Goal: Task Accomplishment & Management: Manage account settings

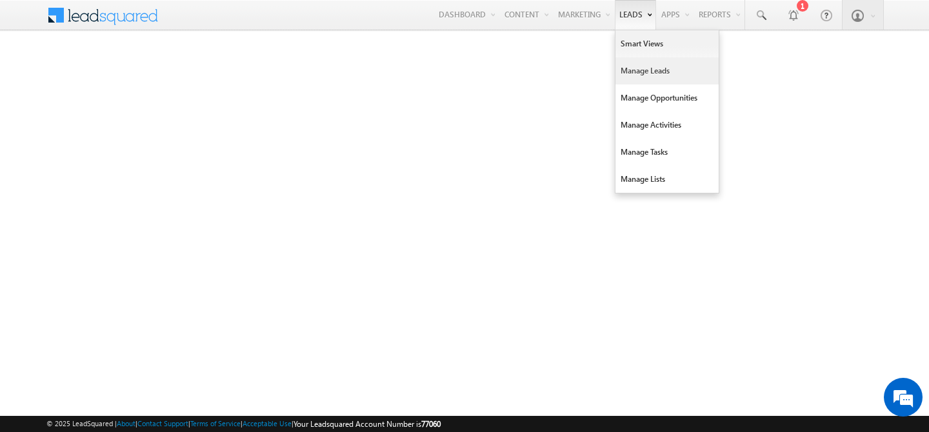
click at [633, 76] on link "Manage Leads" at bounding box center [667, 70] width 103 height 27
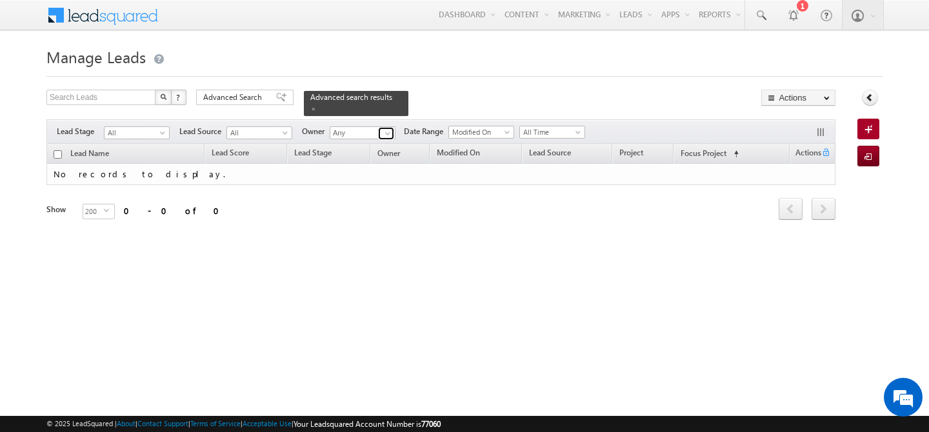
click at [388, 128] on span at bounding box center [388, 133] width 10 height 10
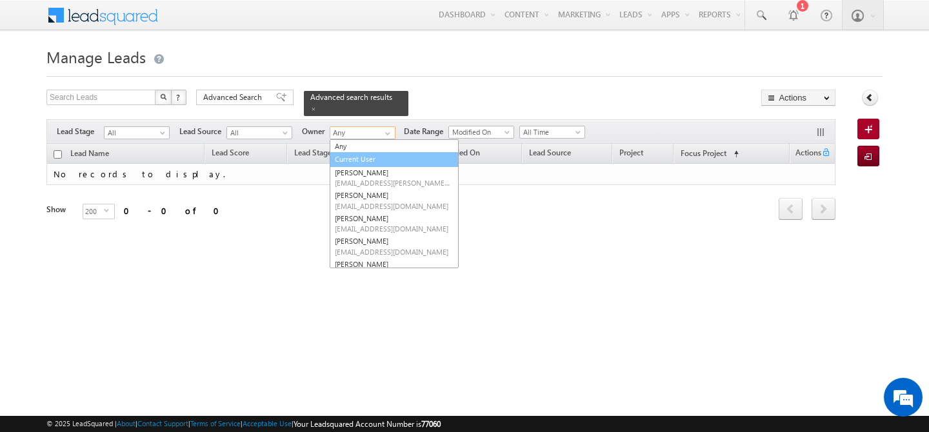
click at [388, 157] on link "Current User" at bounding box center [394, 159] width 129 height 15
type input "Current User"
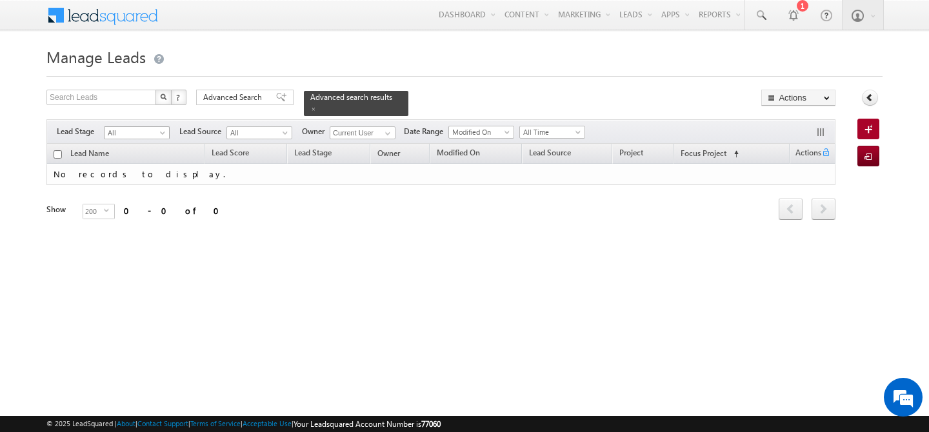
click at [164, 130] on span at bounding box center [164, 135] width 10 height 10
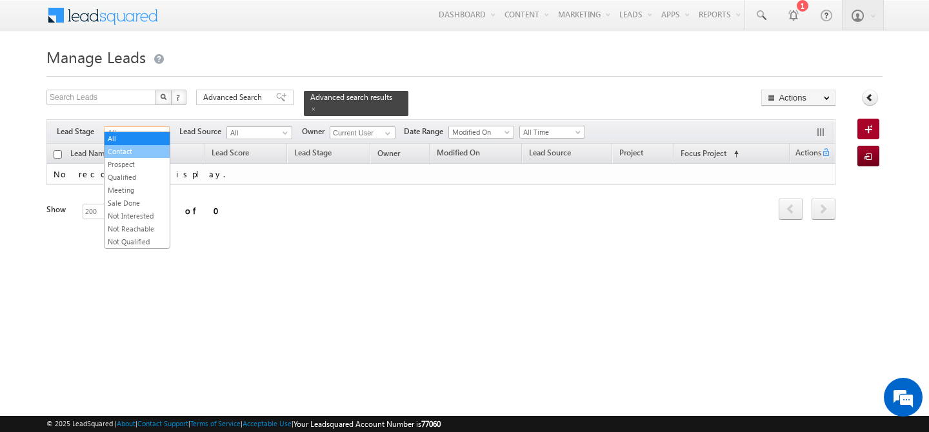
click at [134, 150] on link "Contact" at bounding box center [137, 152] width 65 height 12
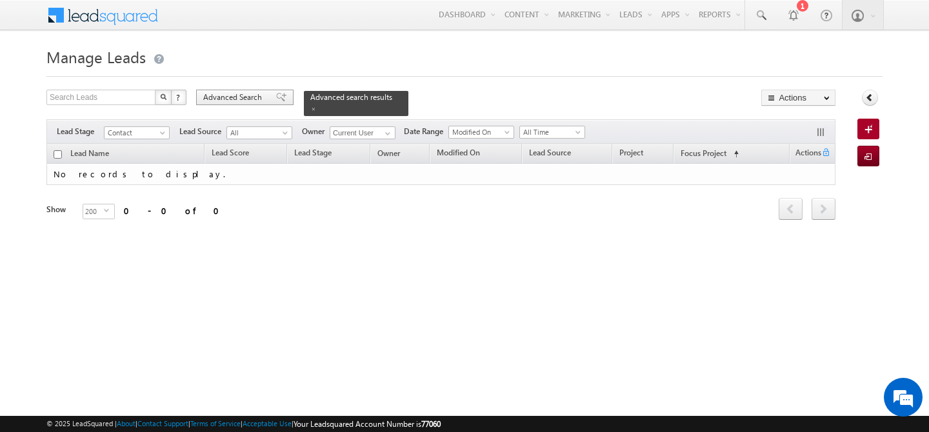
click at [238, 97] on span "Advanced Search" at bounding box center [234, 98] width 63 height 12
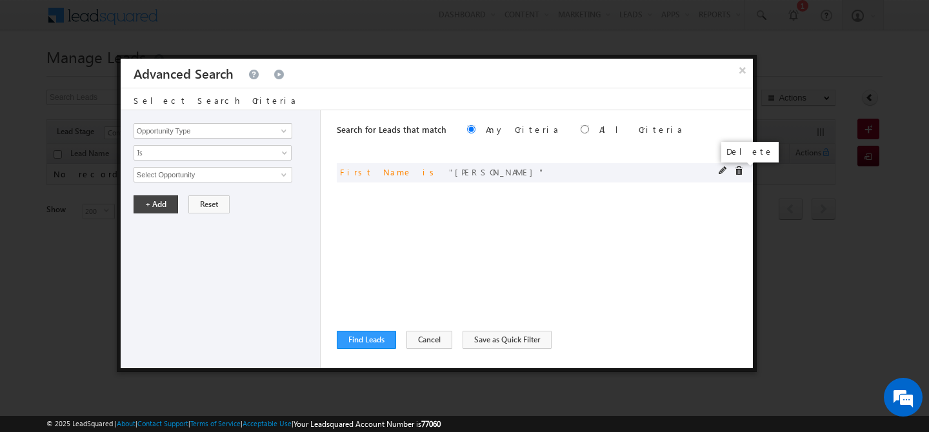
click at [736, 173] on span at bounding box center [738, 171] width 9 height 9
click at [201, 126] on input "Opportunity Type" at bounding box center [213, 130] width 159 height 15
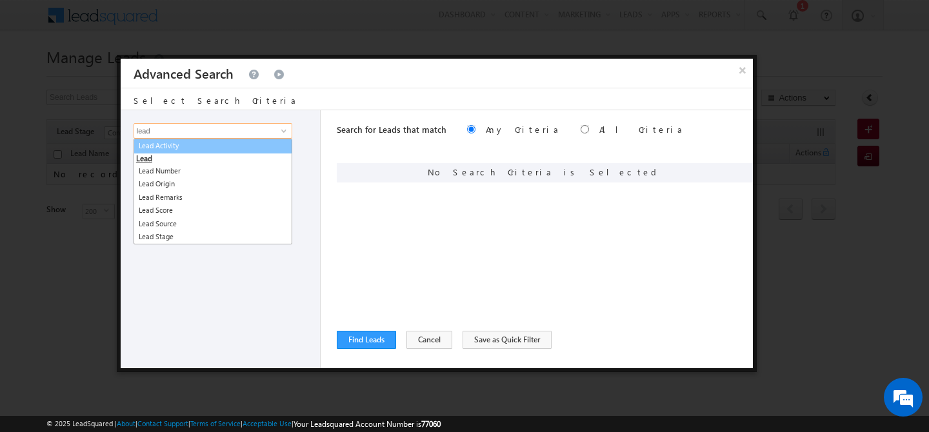
click at [209, 143] on link "Lead Activity" at bounding box center [213, 146] width 159 height 15
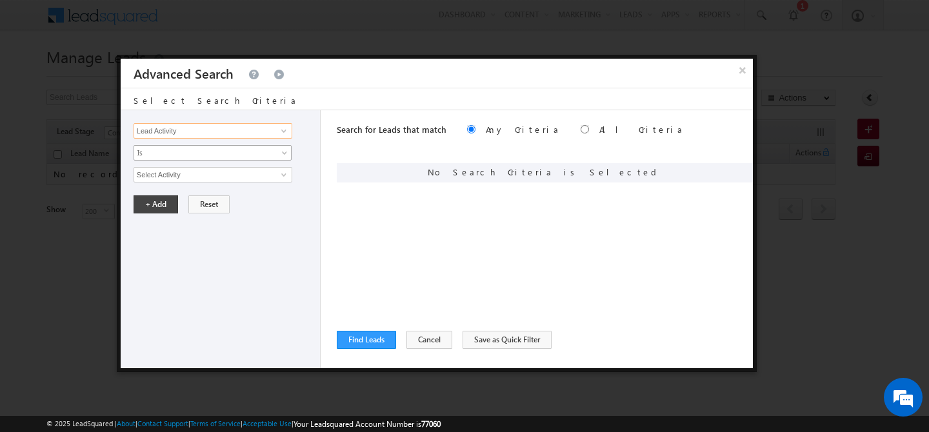
type input "Lead Activity"
click at [202, 151] on span "Is" at bounding box center [204, 153] width 140 height 12
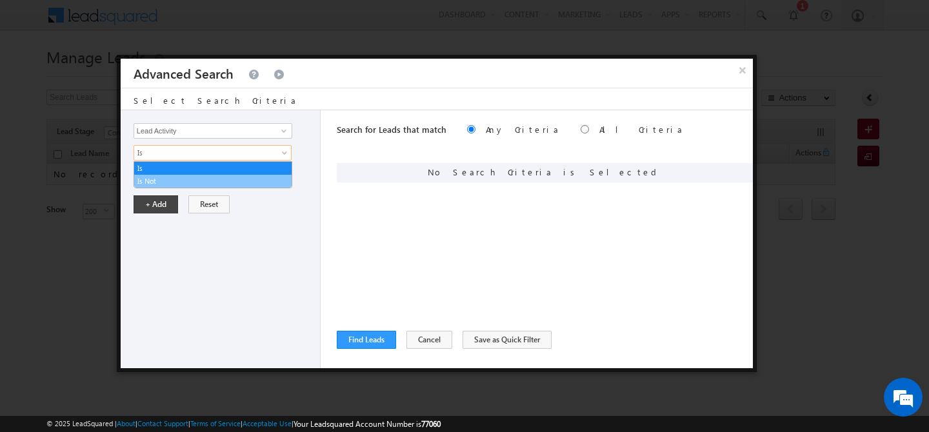
click at [167, 179] on link "Is Not" at bounding box center [212, 182] width 157 height 12
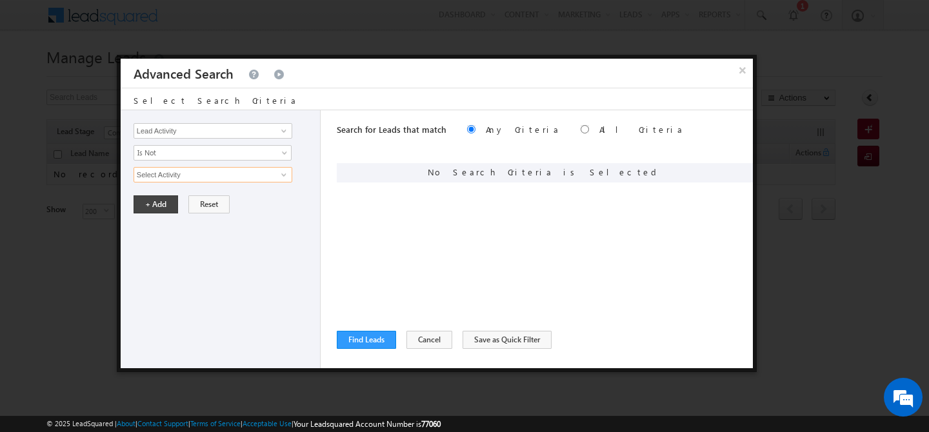
click at [194, 173] on input "Select Activity" at bounding box center [213, 174] width 159 height 15
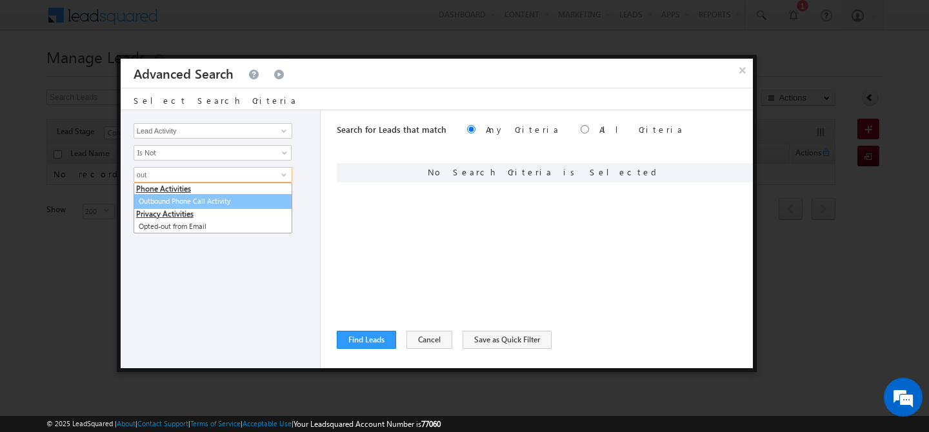
click at [227, 201] on link "Outbound Phone Call Activity" at bounding box center [213, 201] width 159 height 15
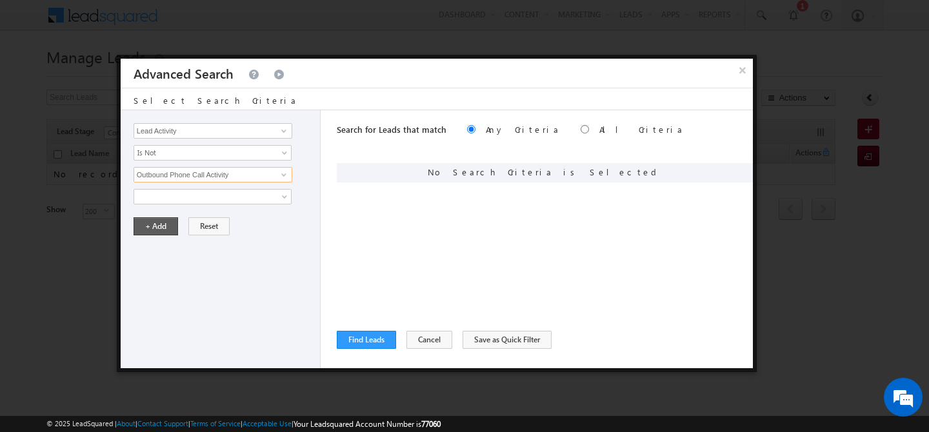
type input "Outbound Phone Call Activity"
click at [161, 227] on button "+ Add" at bounding box center [156, 227] width 45 height 18
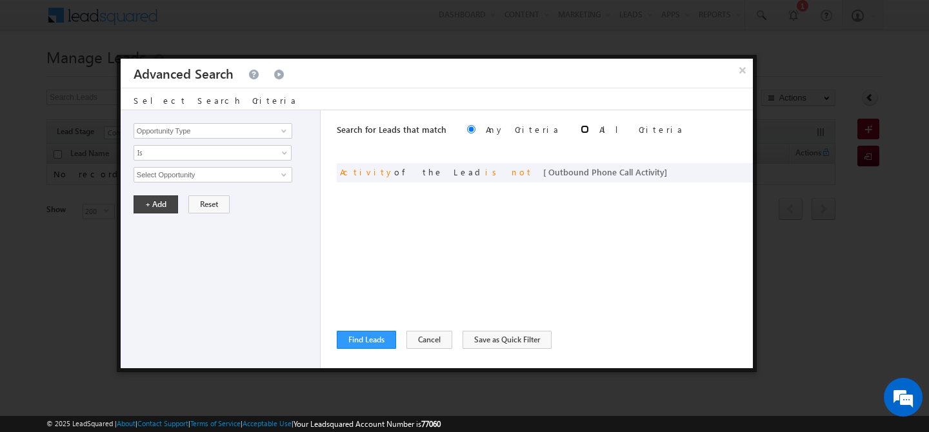
click at [581, 128] on input "radio" at bounding box center [585, 129] width 8 height 8
radio input "true"
click at [369, 340] on button "Find Leads" at bounding box center [366, 340] width 59 height 18
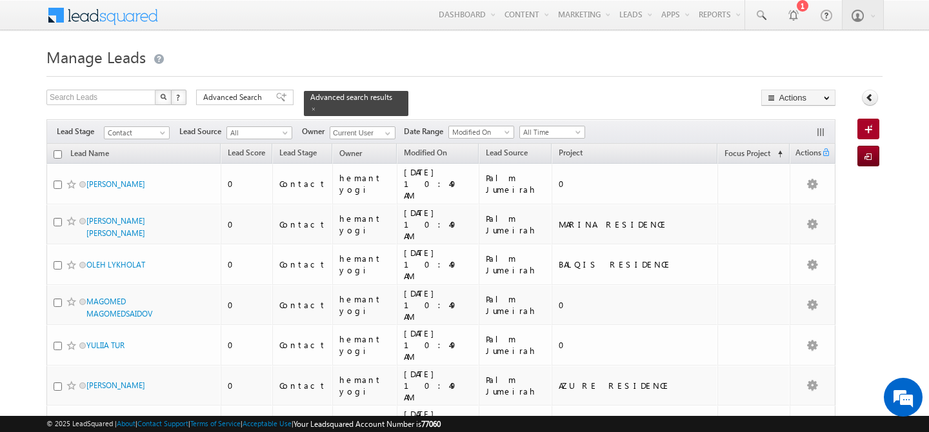
click at [57, 150] on input "checkbox" at bounding box center [58, 154] width 8 height 8
checkbox input "true"
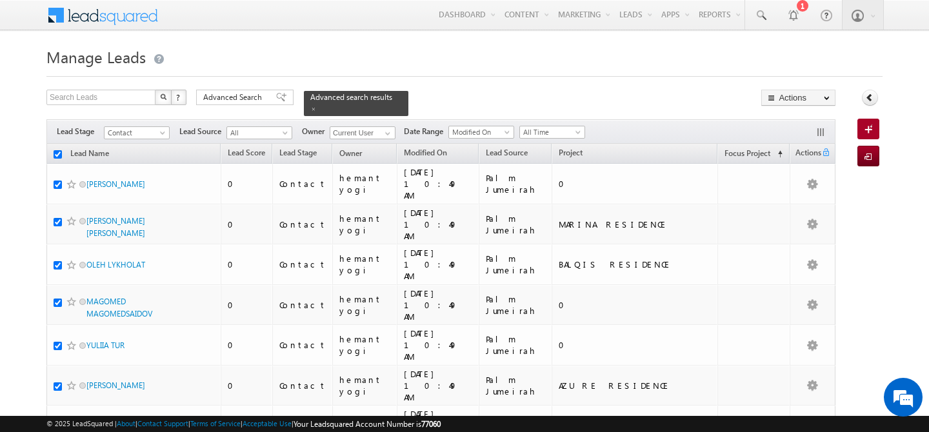
checkbox input "true"
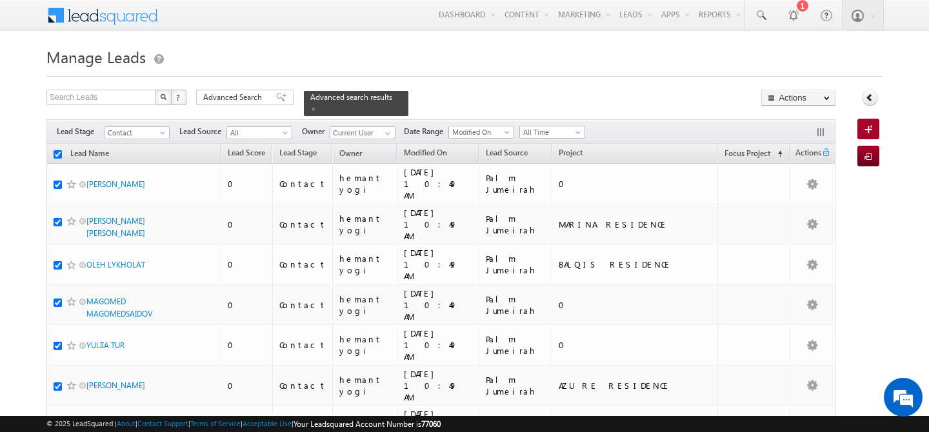
checkbox input "true"
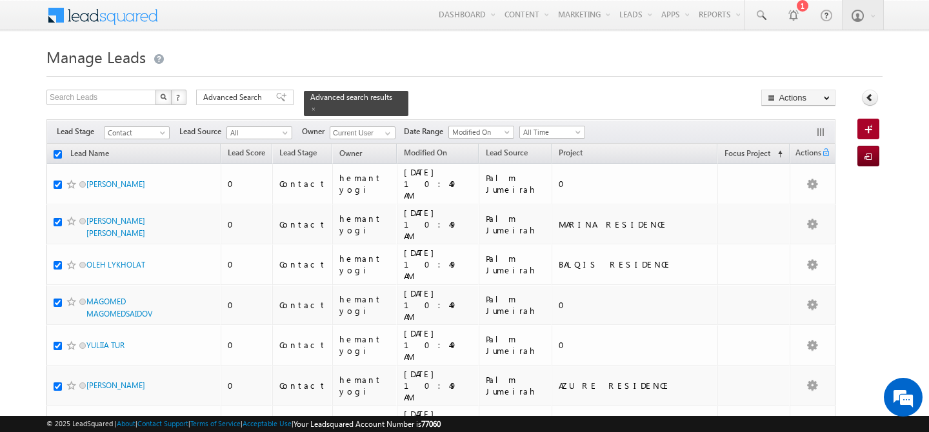
checkbox input "true"
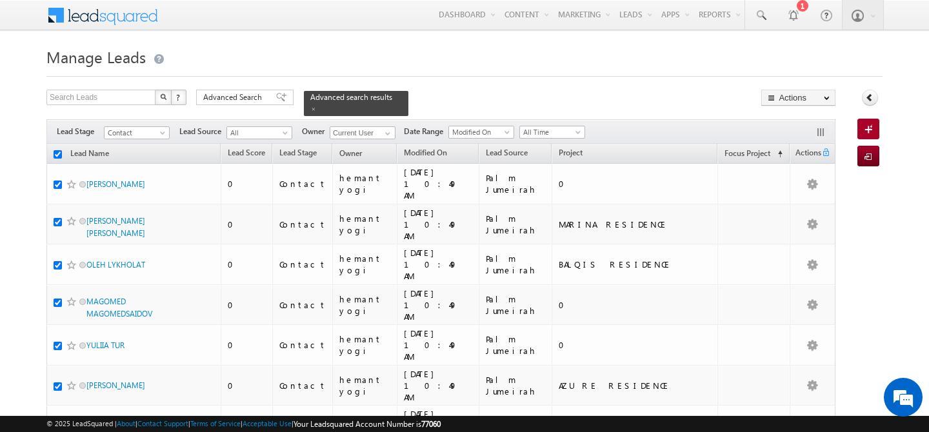
checkbox input "true"
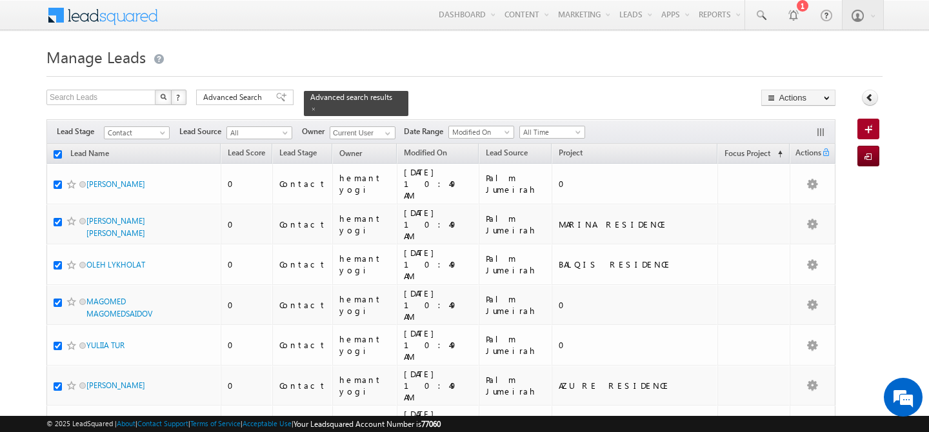
checkbox input "true"
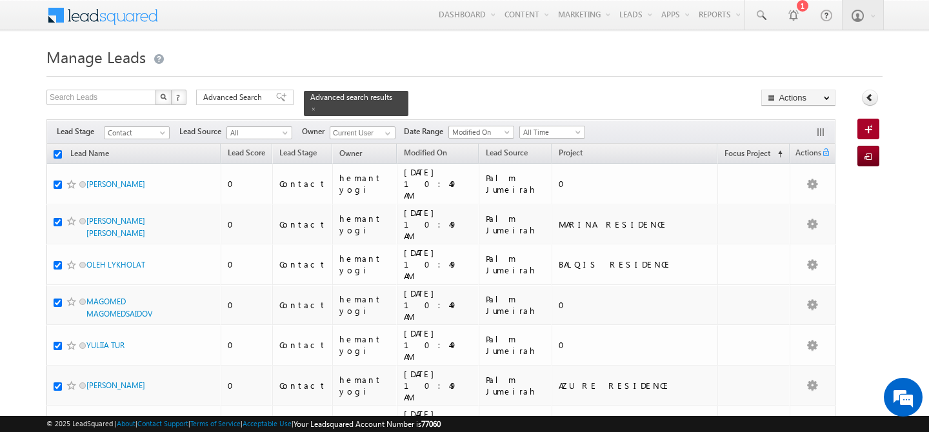
checkbox input "true"
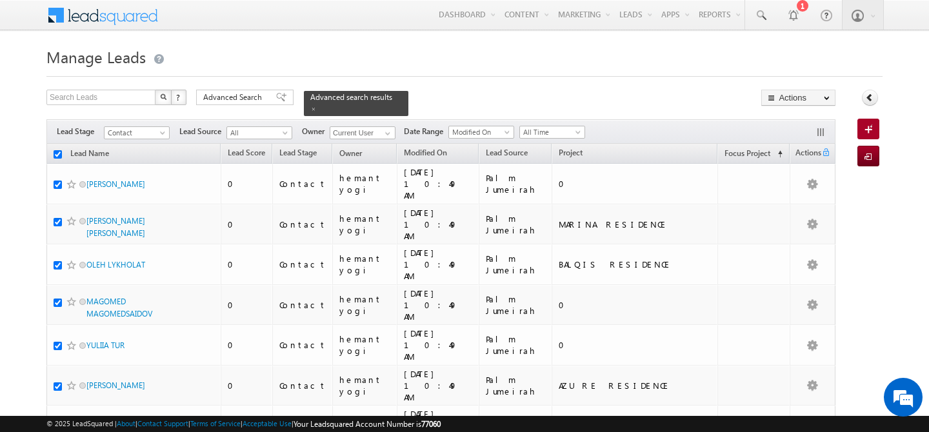
checkbox input "true"
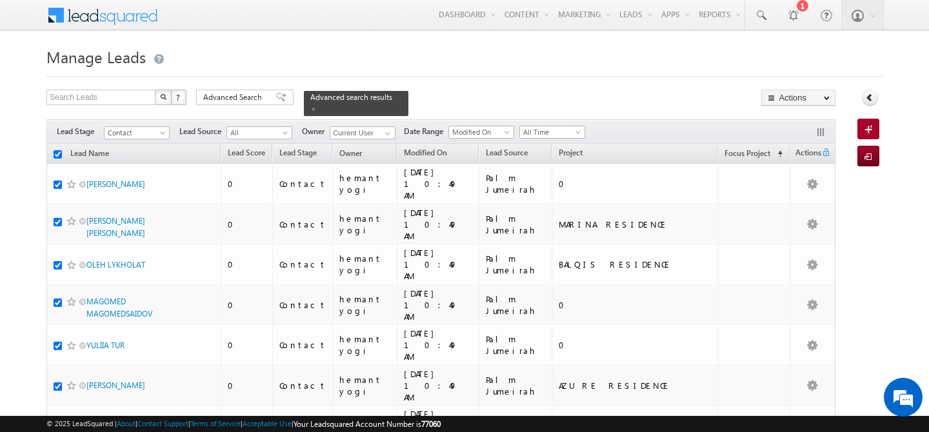
checkbox input "true"
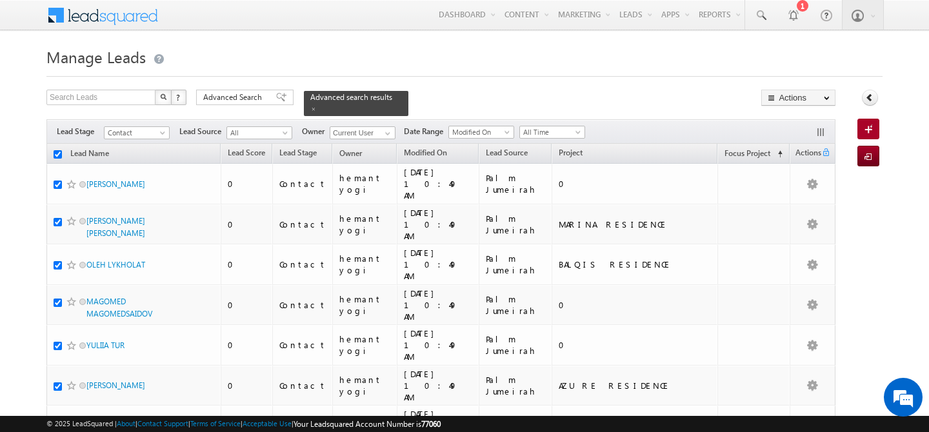
checkbox input "true"
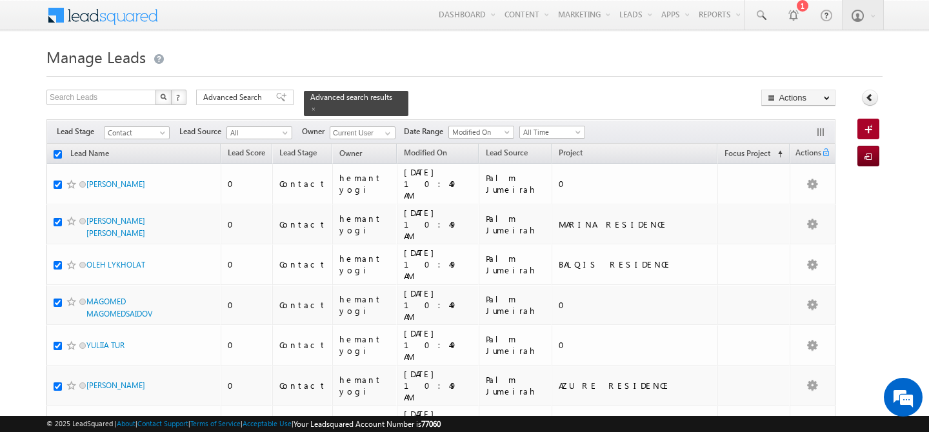
checkbox input "true"
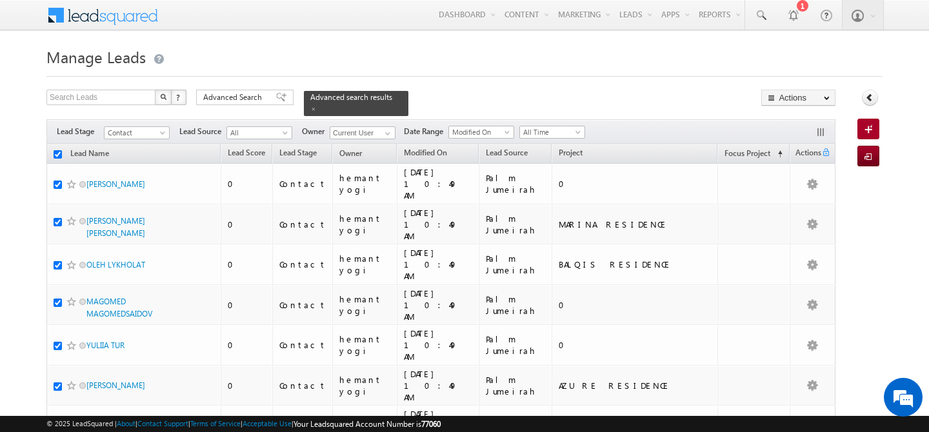
checkbox input "true"
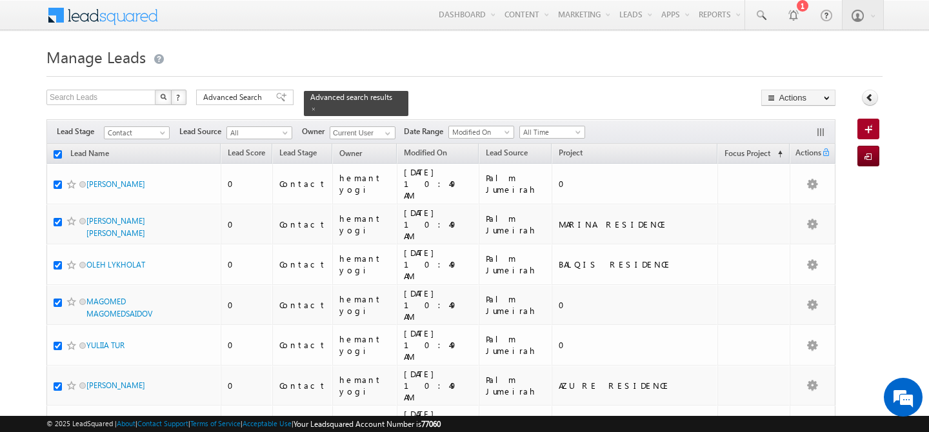
checkbox input "true"
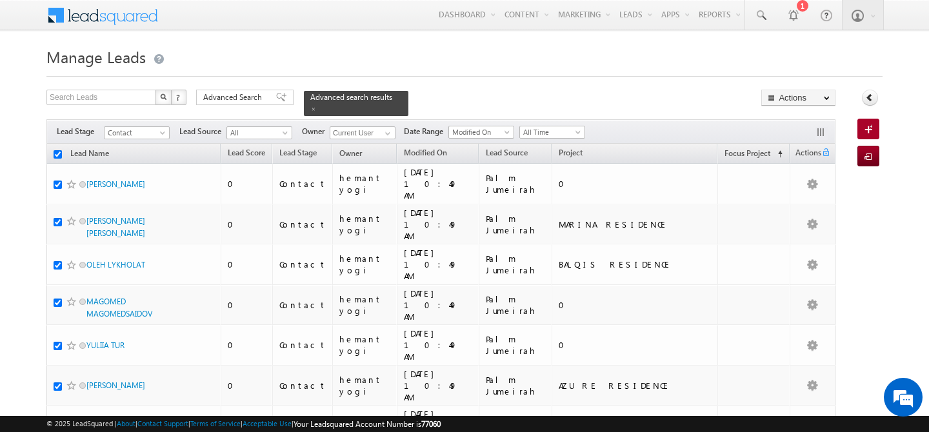
checkbox input "true"
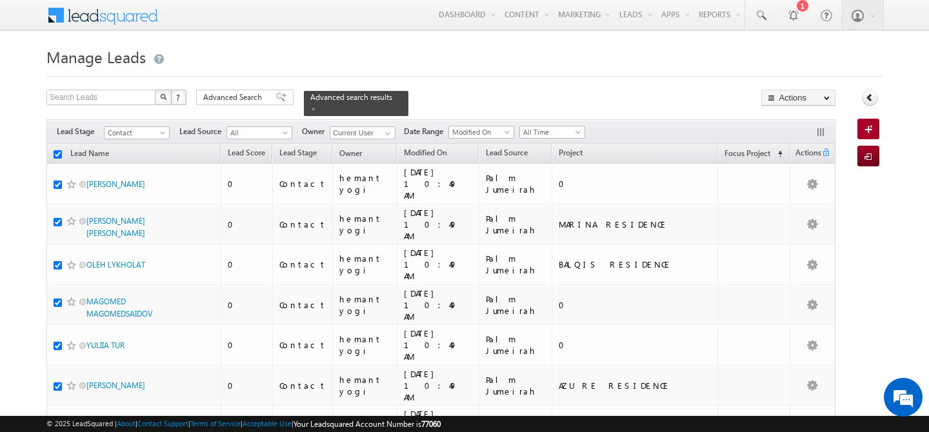
checkbox input "true"
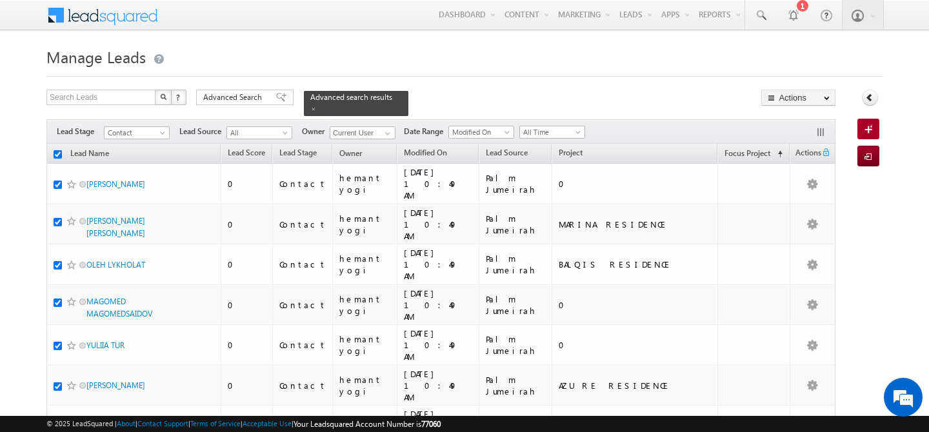
checkbox input "true"
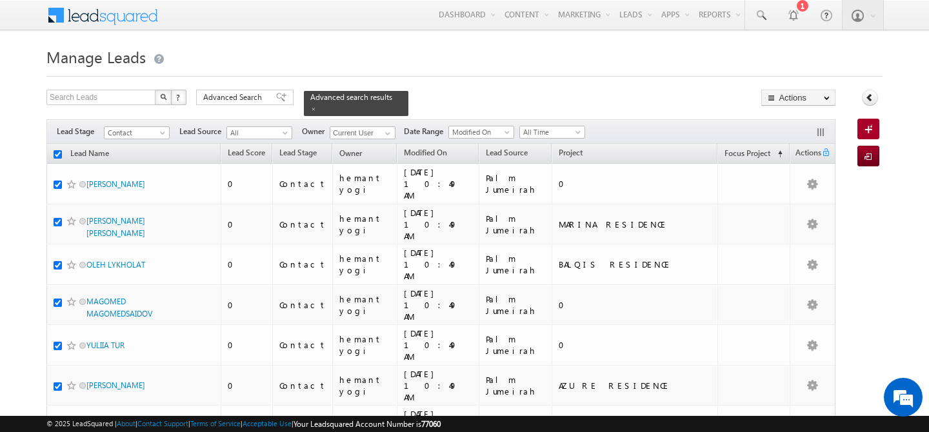
checkbox input "true"
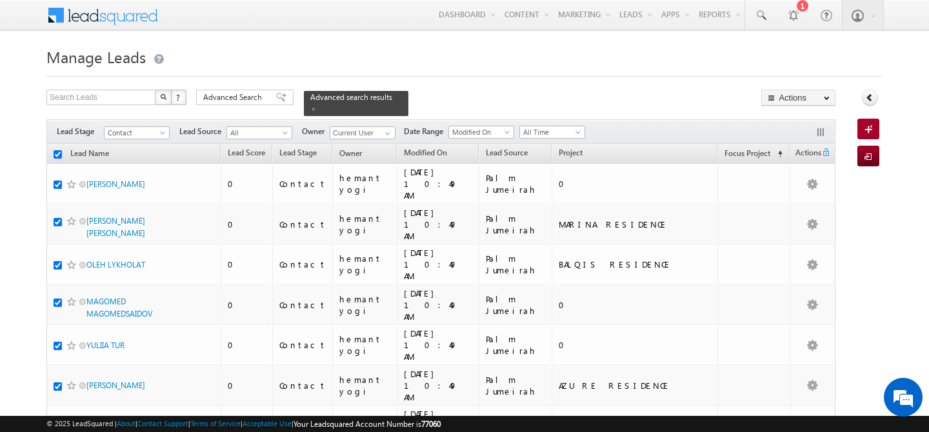
checkbox input "true"
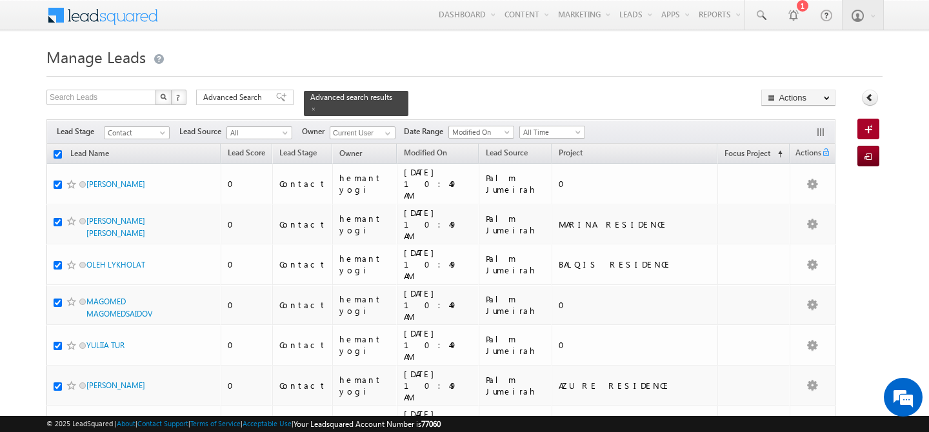
checkbox input "true"
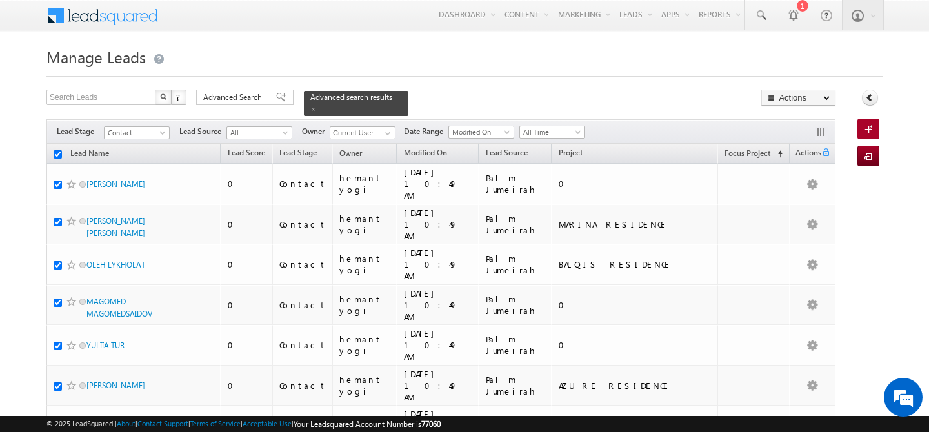
checkbox input "true"
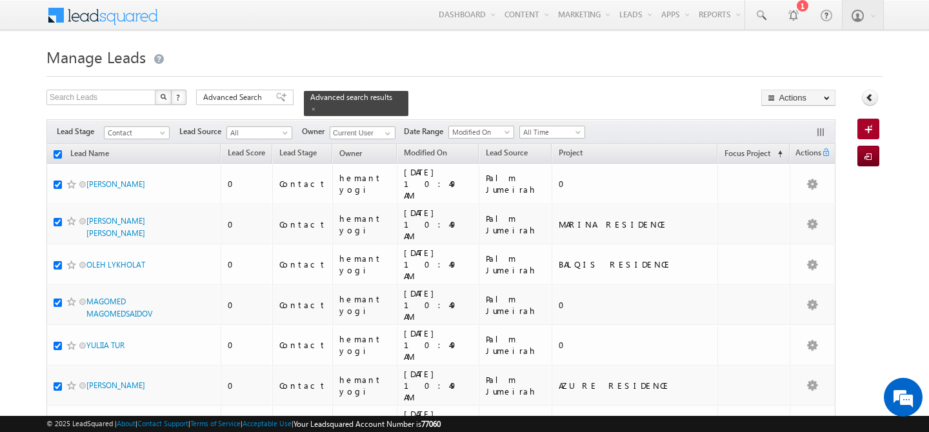
checkbox input "true"
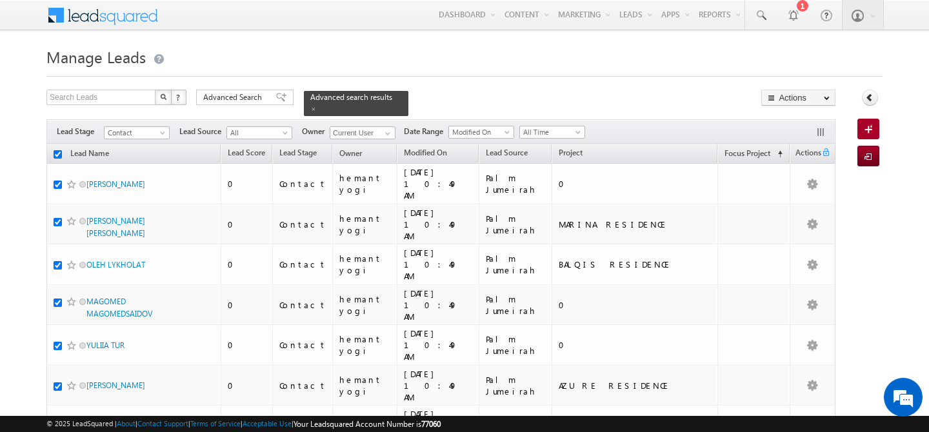
checkbox input "true"
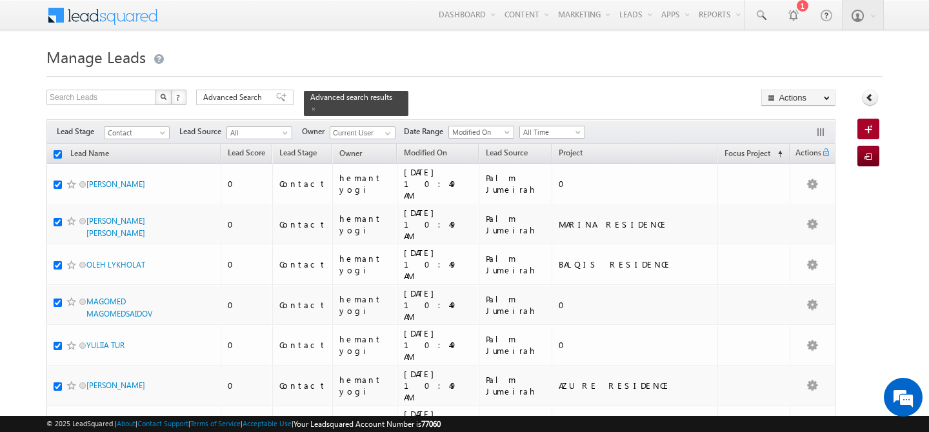
checkbox input "true"
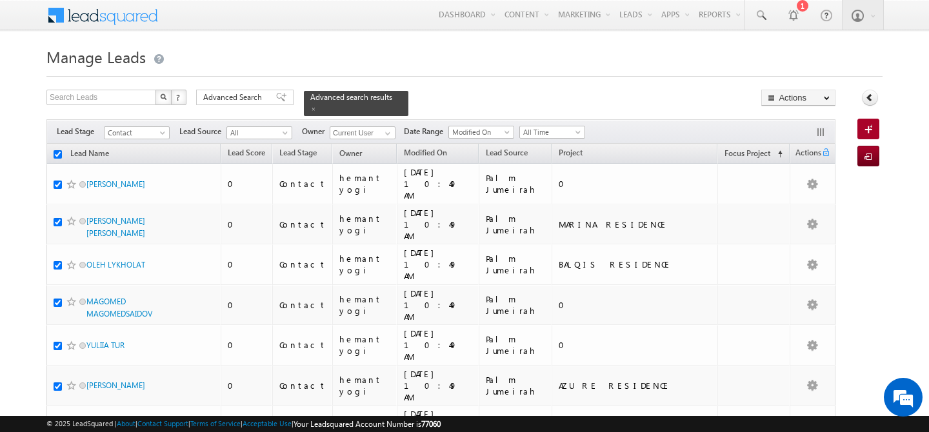
checkbox input "true"
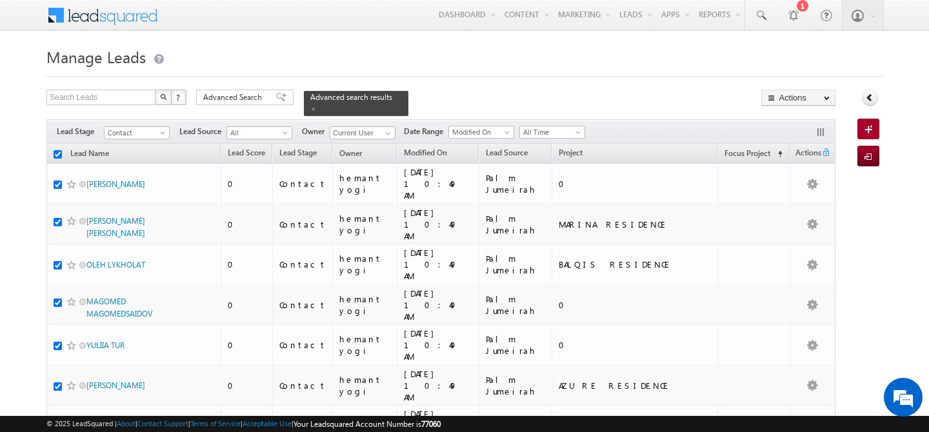
checkbox input "true"
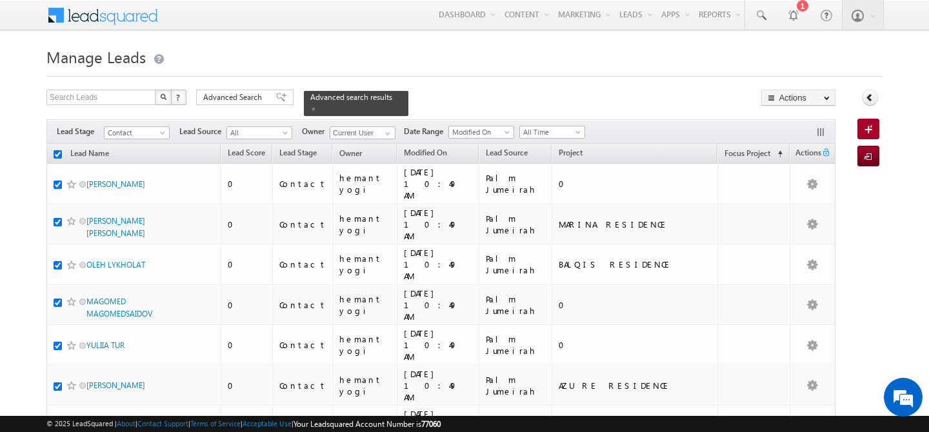
checkbox input "true"
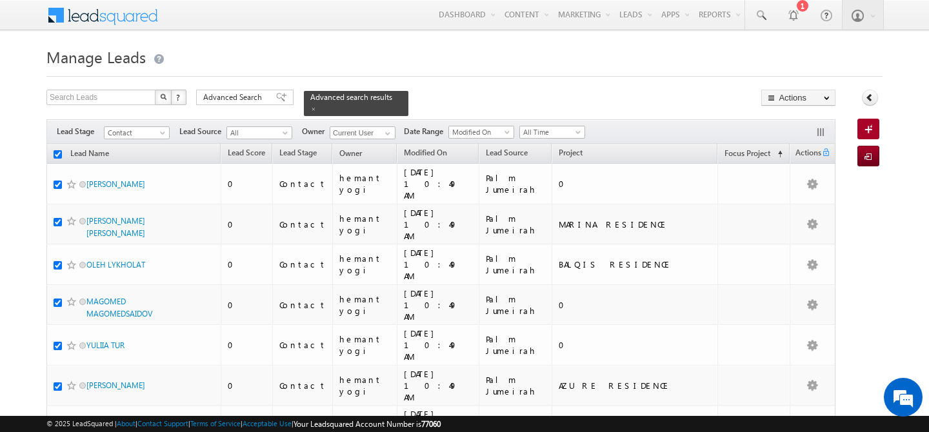
checkbox input "true"
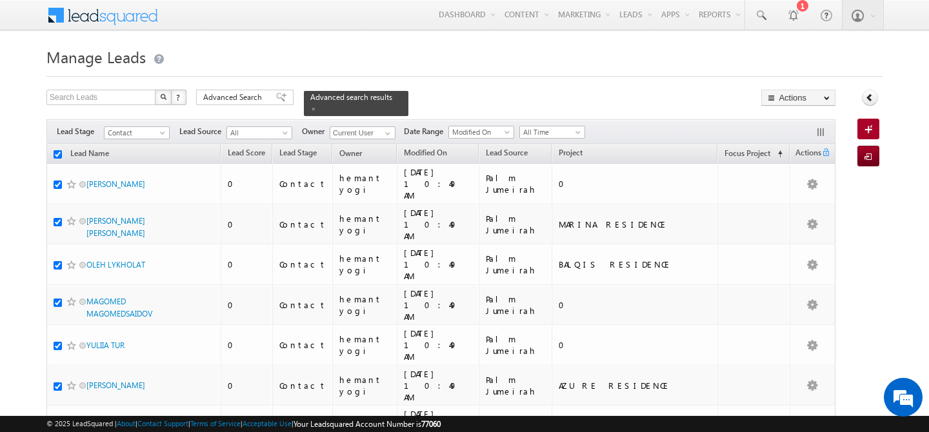
checkbox input "true"
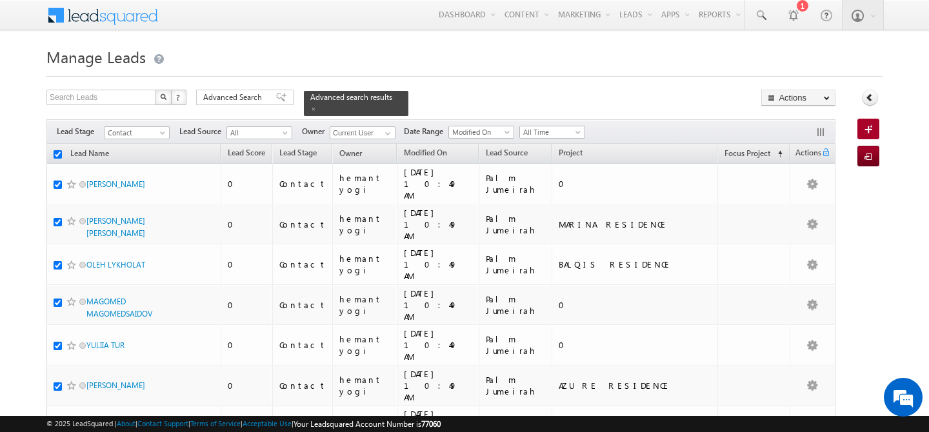
checkbox input "true"
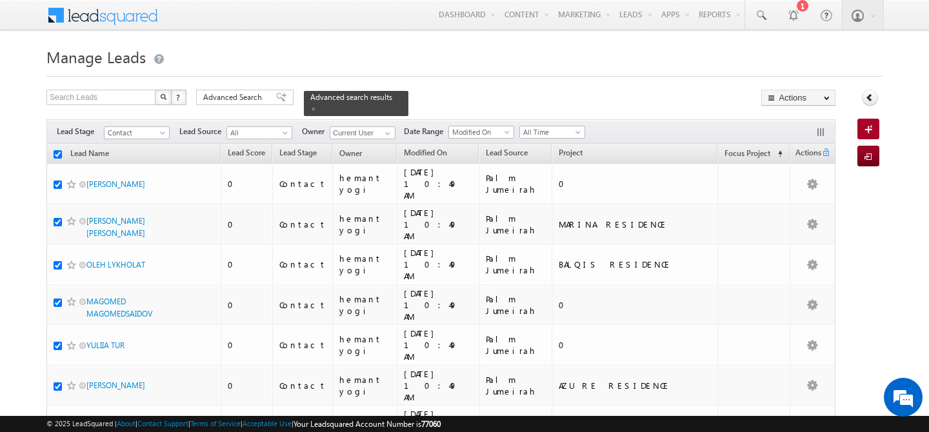
checkbox input "true"
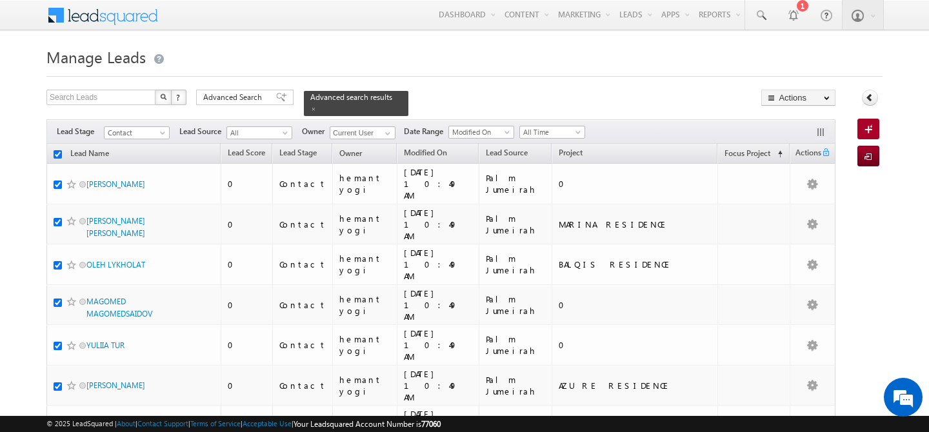
checkbox input "true"
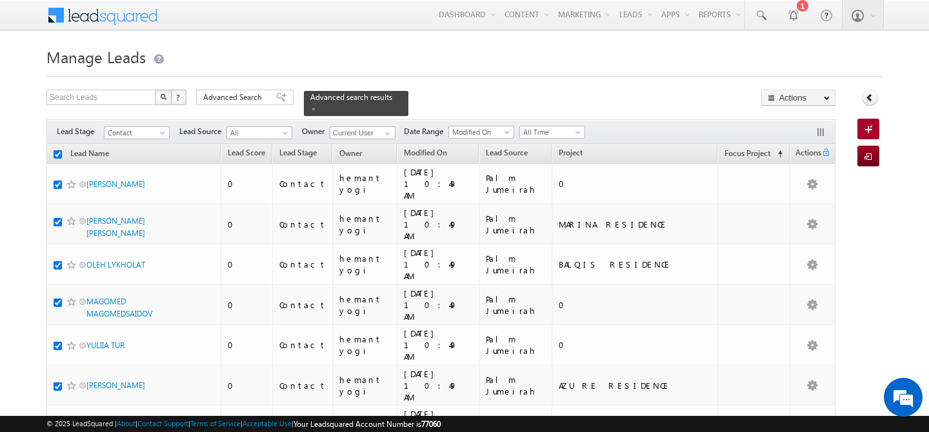
checkbox input "true"
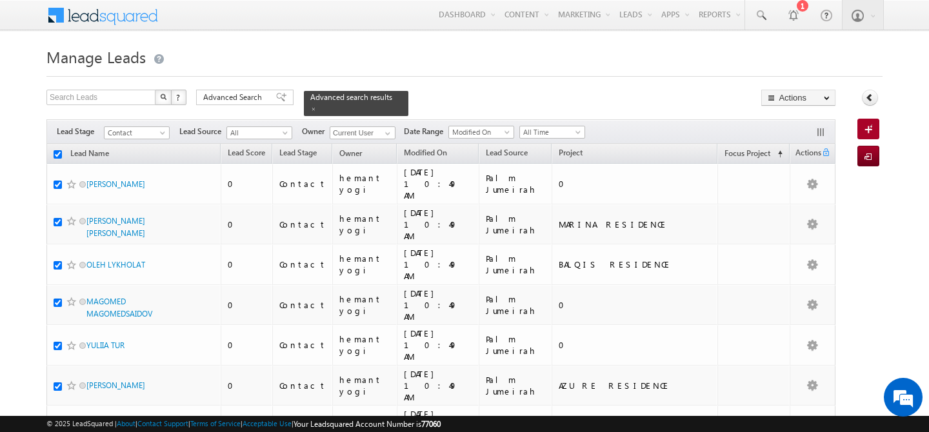
checkbox input "true"
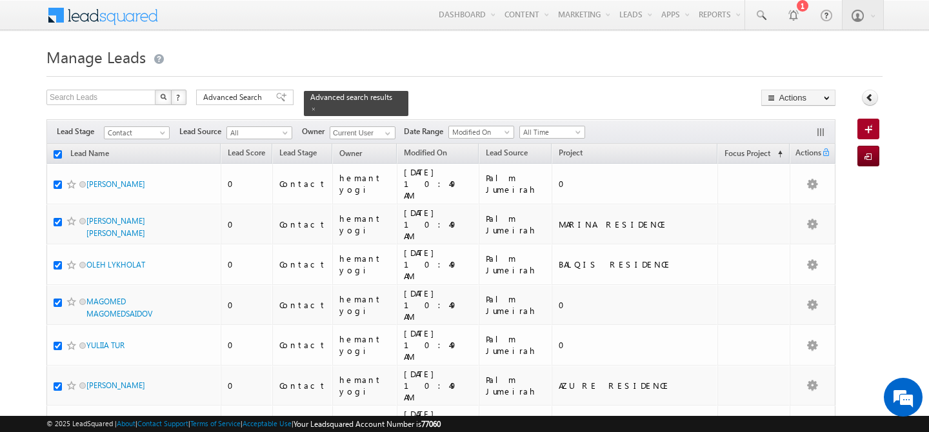
checkbox input "true"
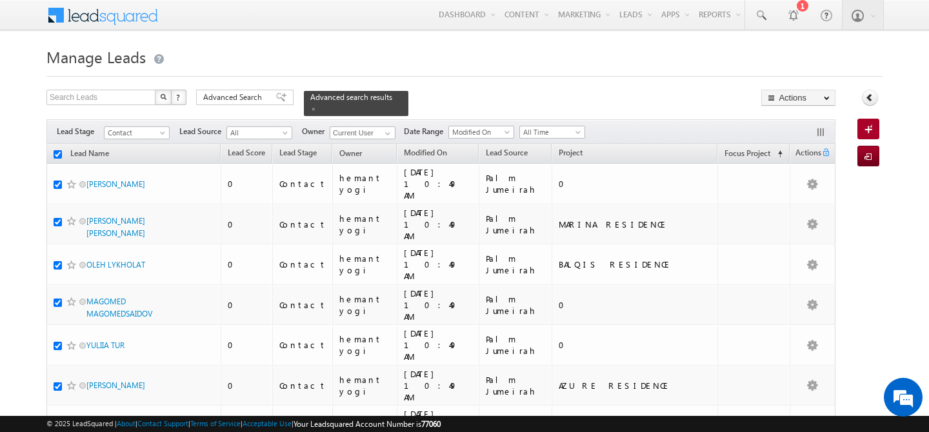
checkbox input "true"
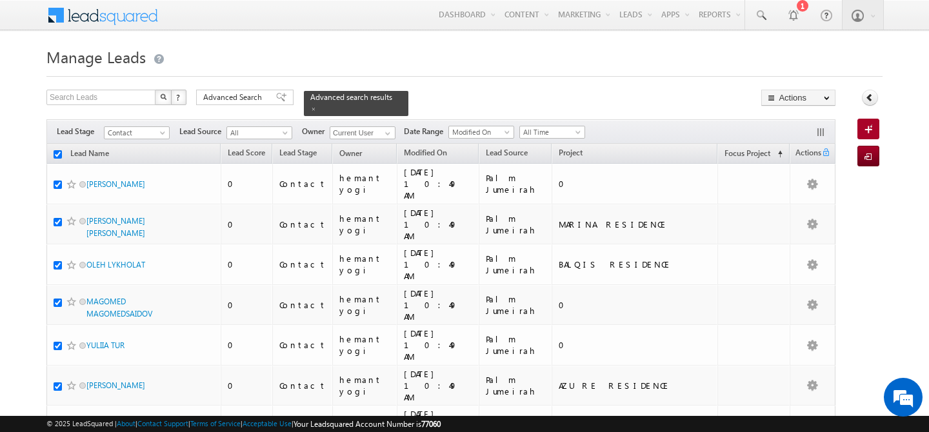
checkbox input "true"
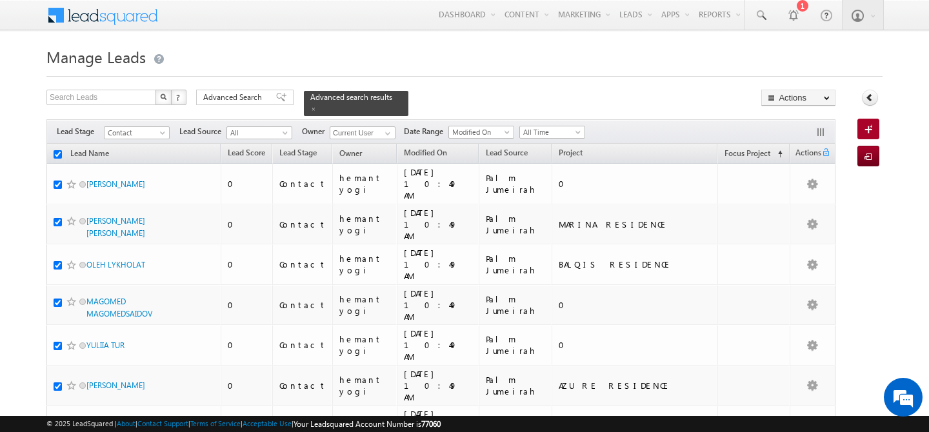
checkbox input "true"
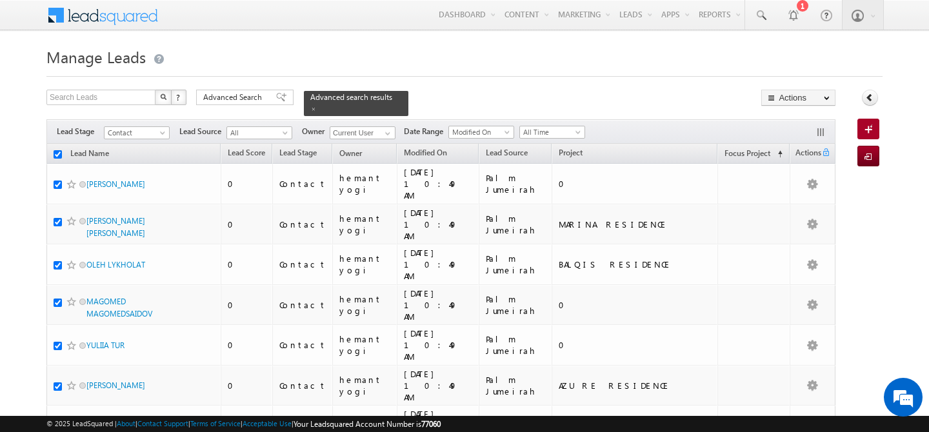
checkbox input "true"
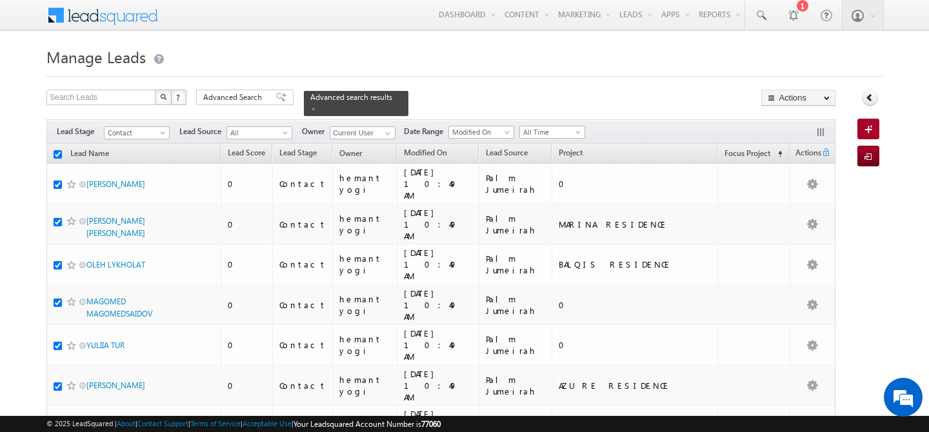
checkbox input "true"
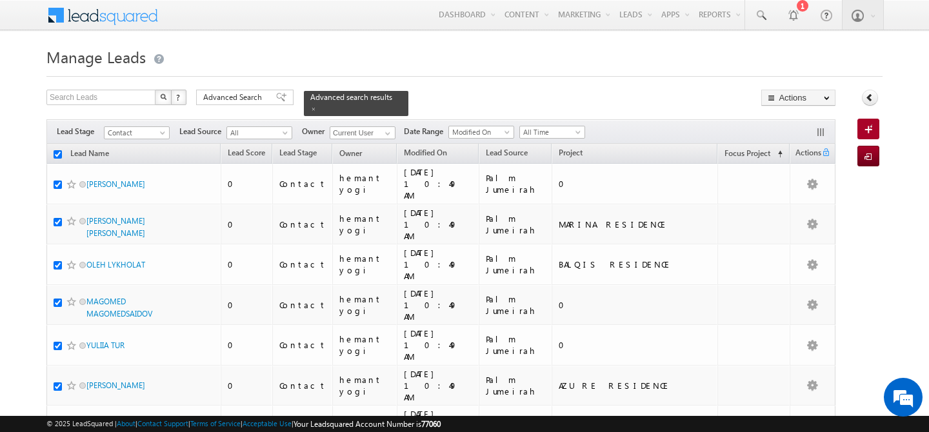
checkbox input "true"
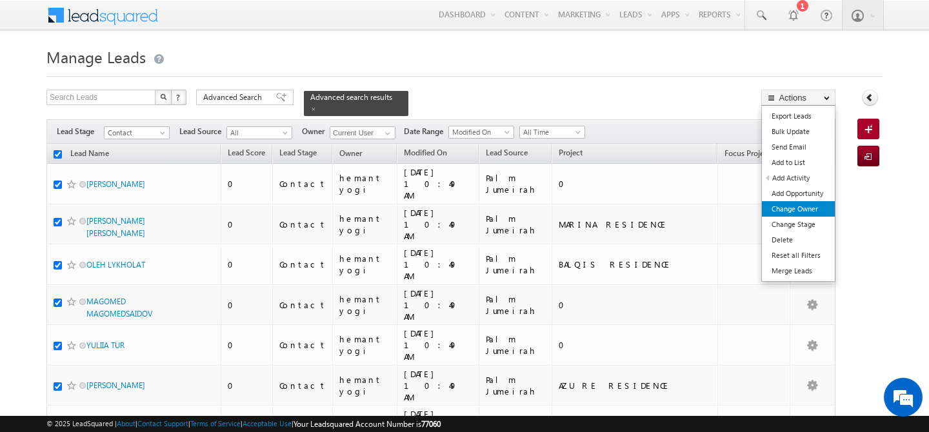
click at [793, 214] on link "Change Owner" at bounding box center [798, 208] width 73 height 15
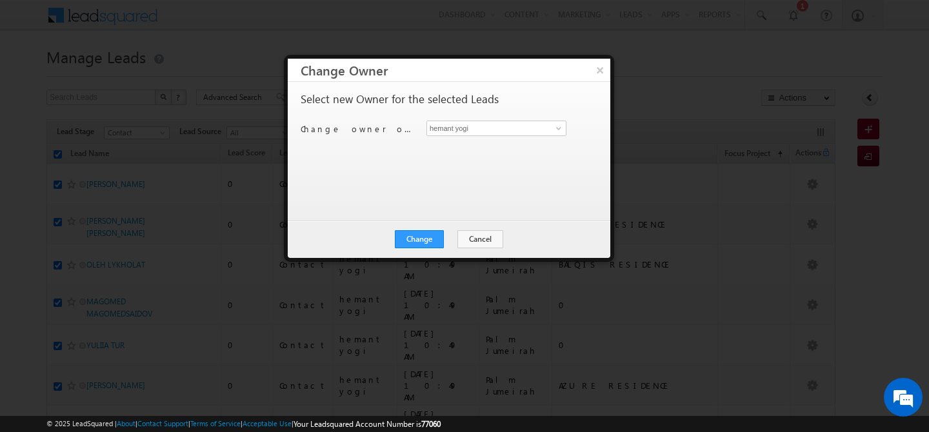
click at [483, 137] on div "Change owner of 200 leads to hemant yogi hemant yogi" at bounding box center [448, 131] width 294 height 20
click at [487, 130] on input "hemant yogi" at bounding box center [497, 128] width 140 height 15
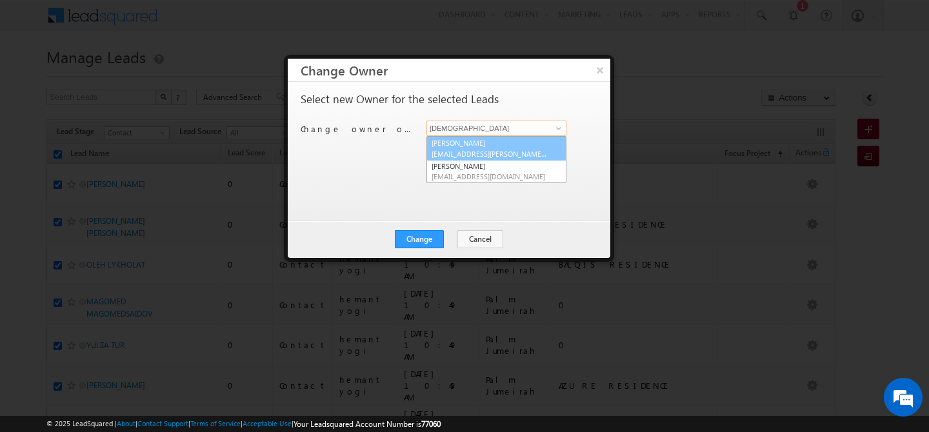
click at [465, 145] on link "Abhishek Dalal abhishek.dalal@indglobal.ae" at bounding box center [497, 148] width 140 height 25
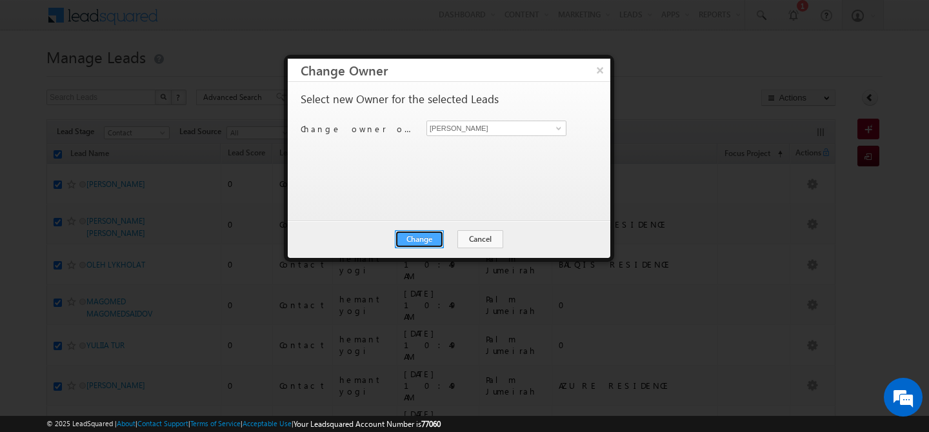
click at [428, 241] on button "Change" at bounding box center [419, 239] width 49 height 18
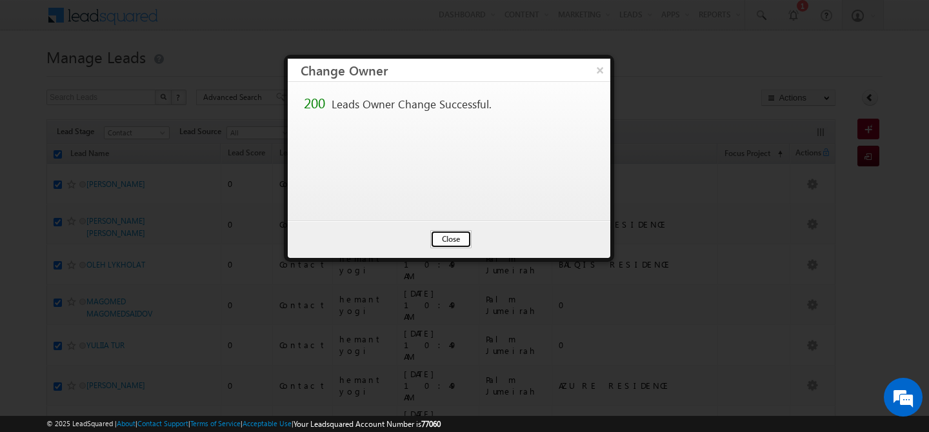
click at [451, 238] on button "Close" at bounding box center [450, 239] width 41 height 18
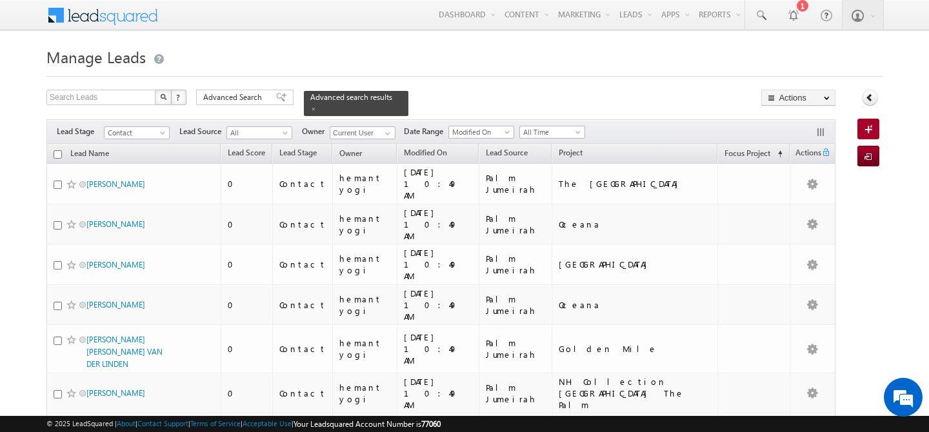
click at [58, 150] on input "checkbox" at bounding box center [58, 154] width 8 height 8
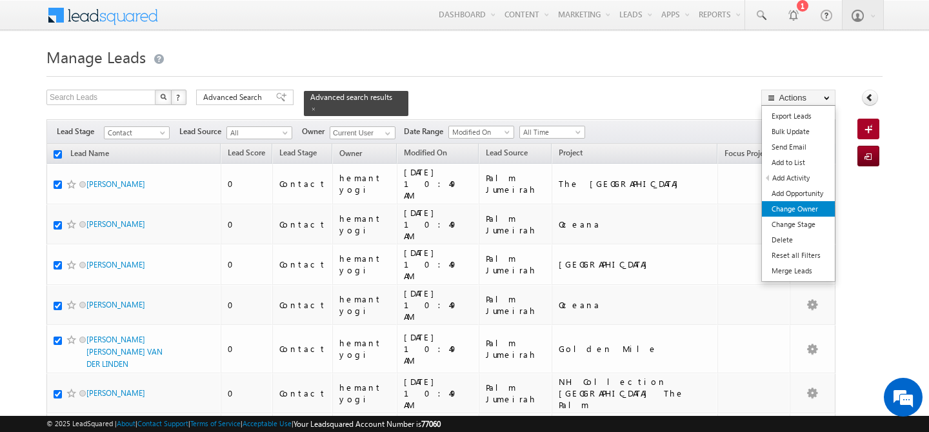
click at [805, 211] on link "Change Owner" at bounding box center [798, 208] width 73 height 15
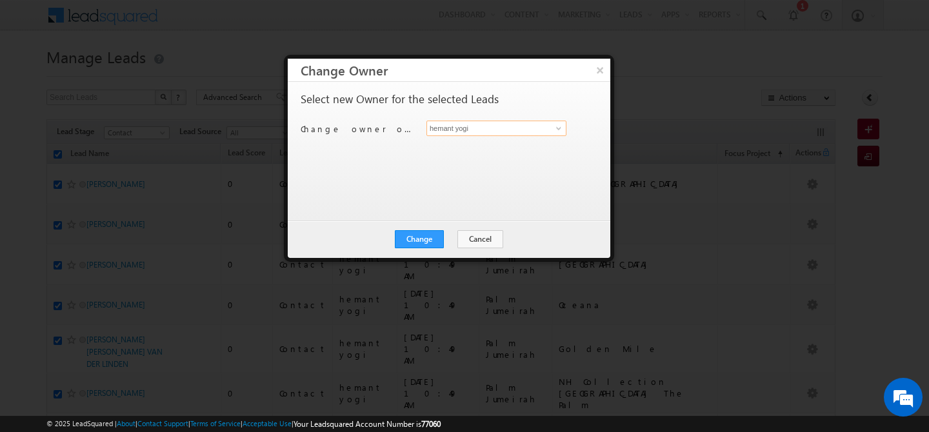
click at [515, 128] on input "hemant yogi" at bounding box center [497, 128] width 140 height 15
click at [507, 144] on link "Manpreet Singh manpreet.singh@indglobal.ae" at bounding box center [497, 148] width 140 height 25
click at [412, 236] on button "Change" at bounding box center [419, 239] width 49 height 18
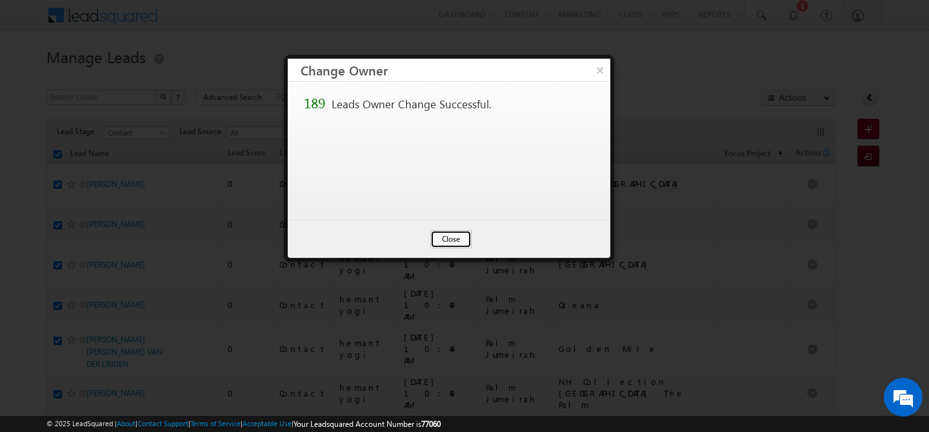
click at [449, 237] on button "Close" at bounding box center [450, 239] width 41 height 18
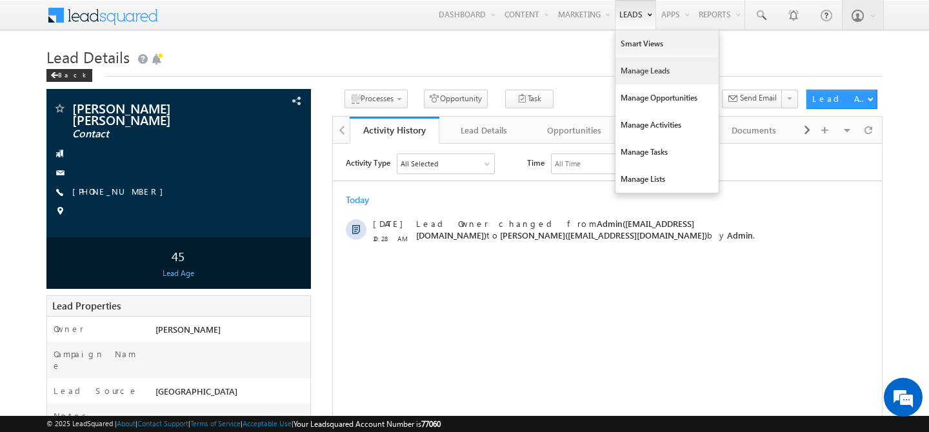
click at [635, 65] on link "Manage Leads" at bounding box center [667, 70] width 103 height 27
